Goal: Check status: Verify the current state of an ongoing process or item

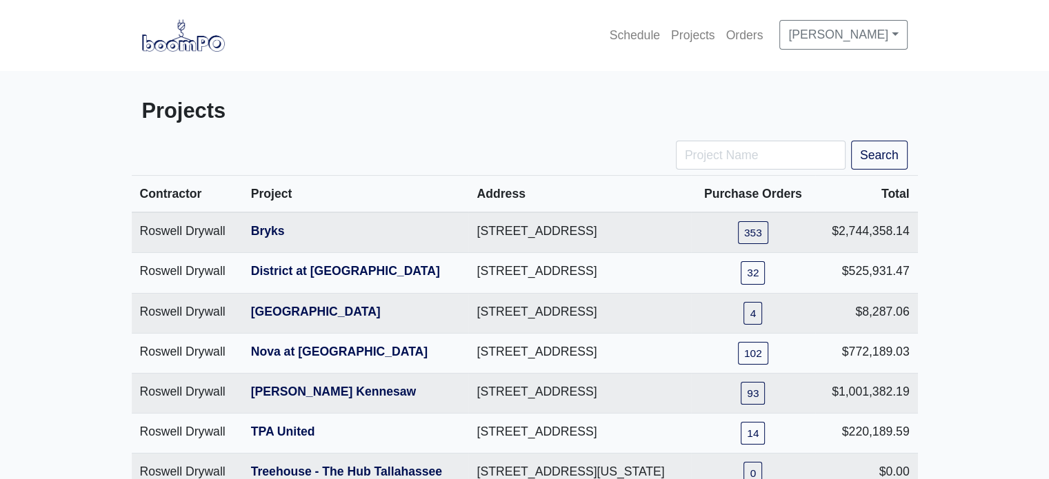
scroll to position [287, 0]
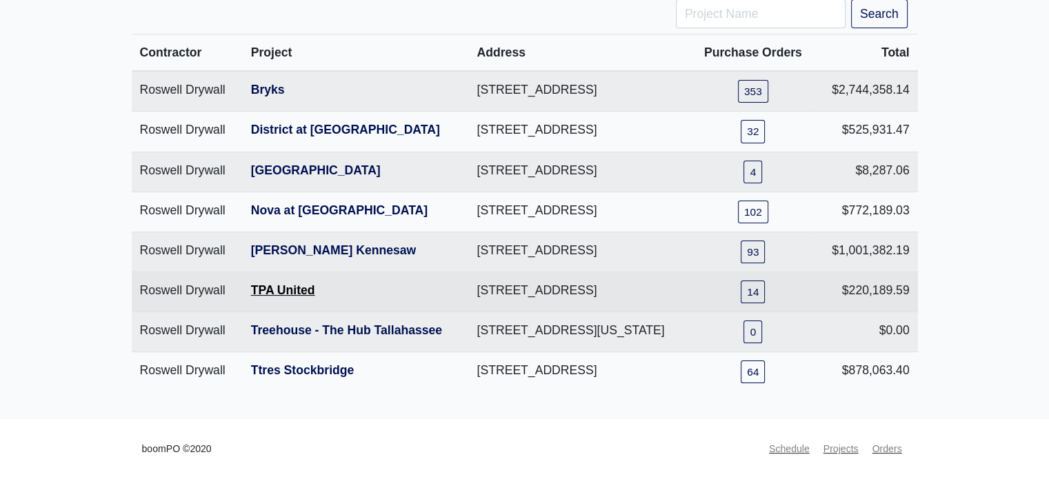
click at [270, 283] on link "TPA United" at bounding box center [283, 290] width 64 height 14
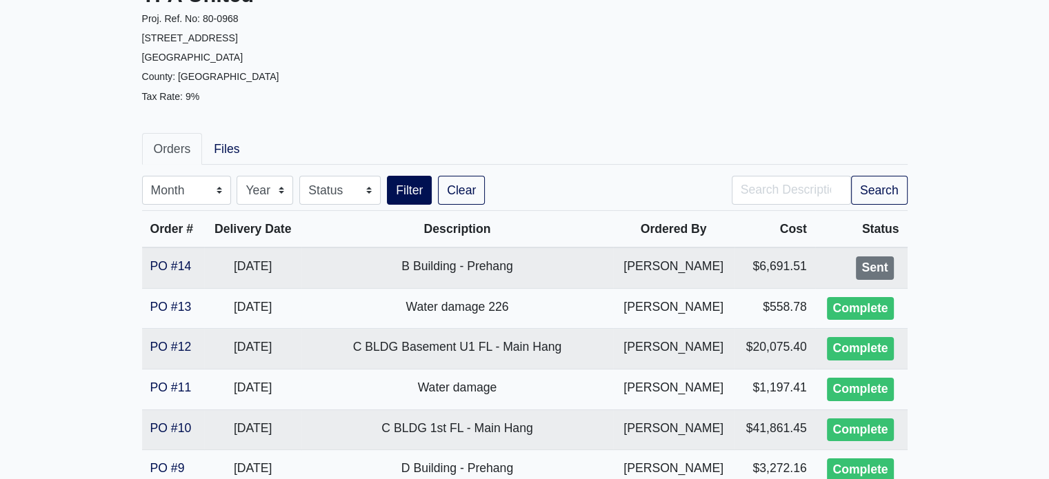
scroll to position [120, 0]
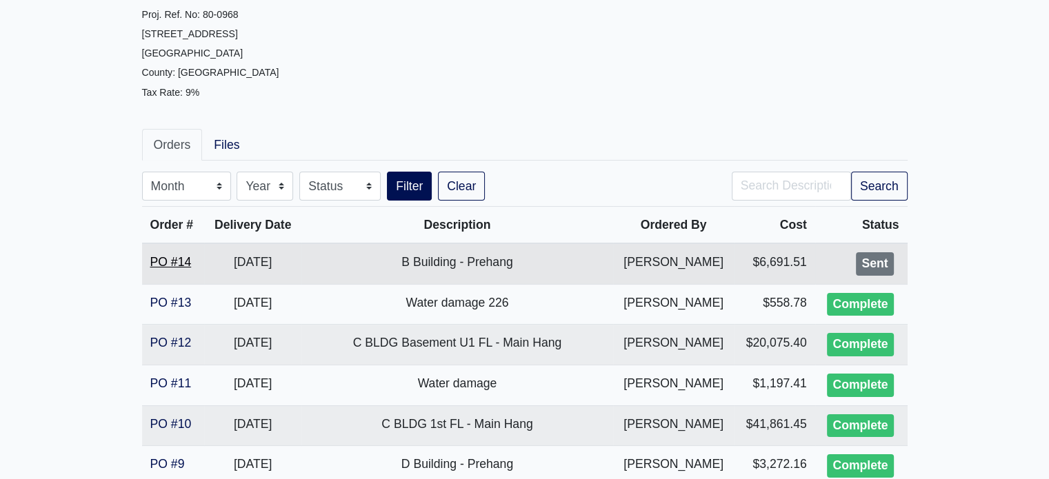
click at [165, 261] on link "PO #14" at bounding box center [170, 262] width 41 height 14
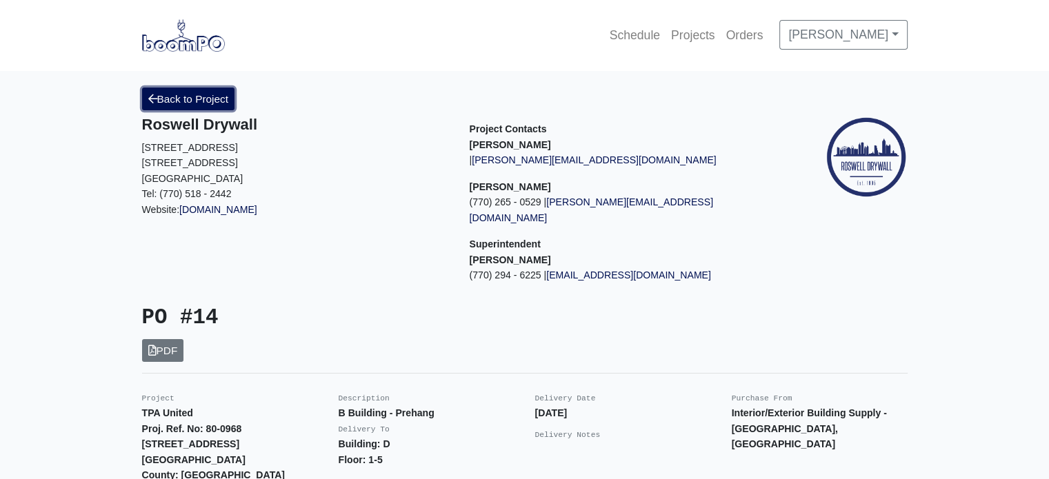
click at [205, 101] on link "Back to Project" at bounding box center [188, 99] width 93 height 23
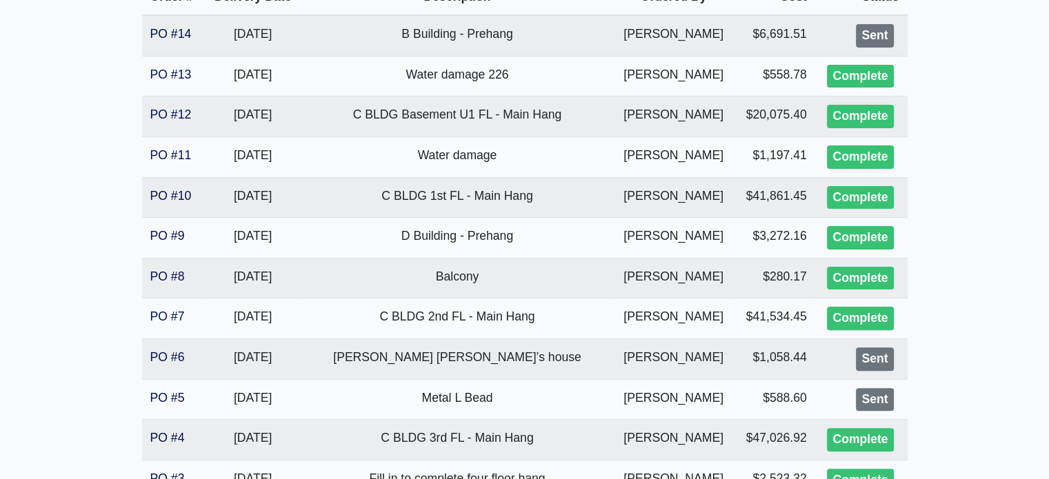
scroll to position [350, 0]
